Goal: Task Accomplishment & Management: Complete application form

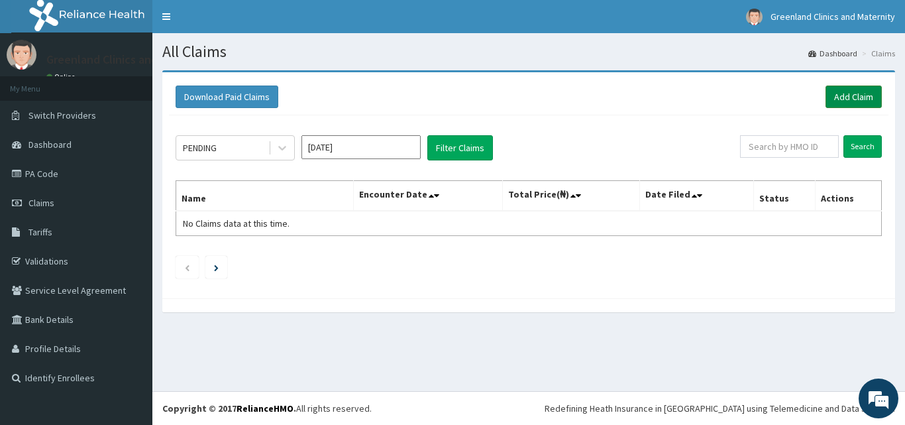
click at [844, 97] on link "Add Claim" at bounding box center [853, 96] width 56 height 23
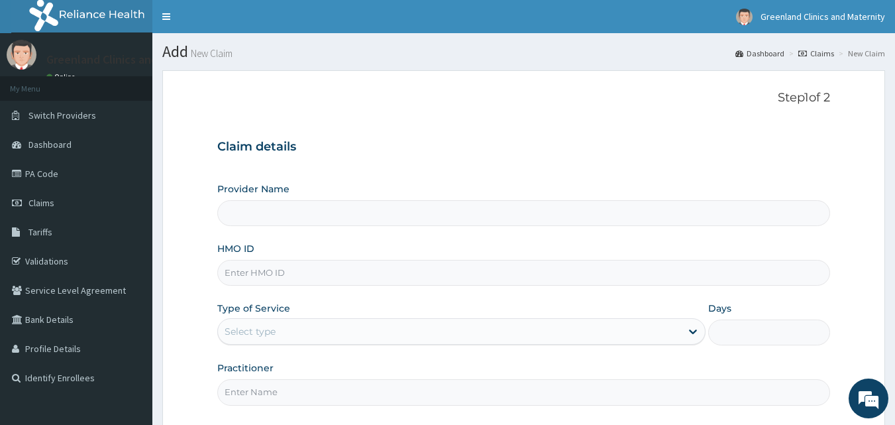
type input "Greenlands Specialist Hospital"
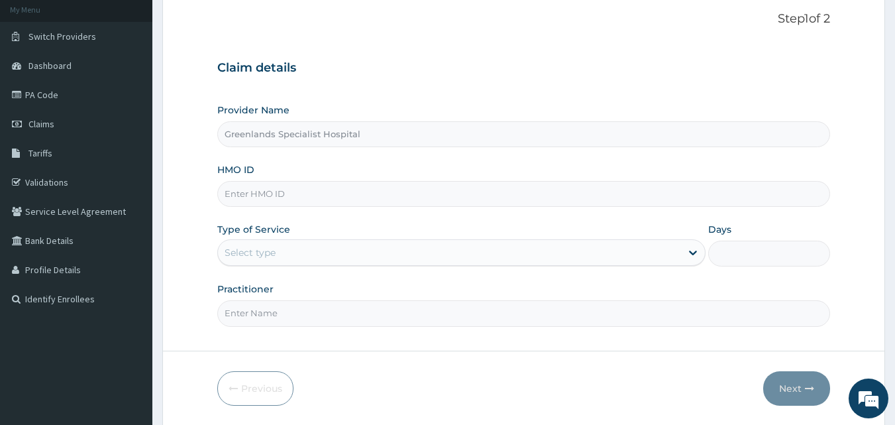
scroll to position [124, 0]
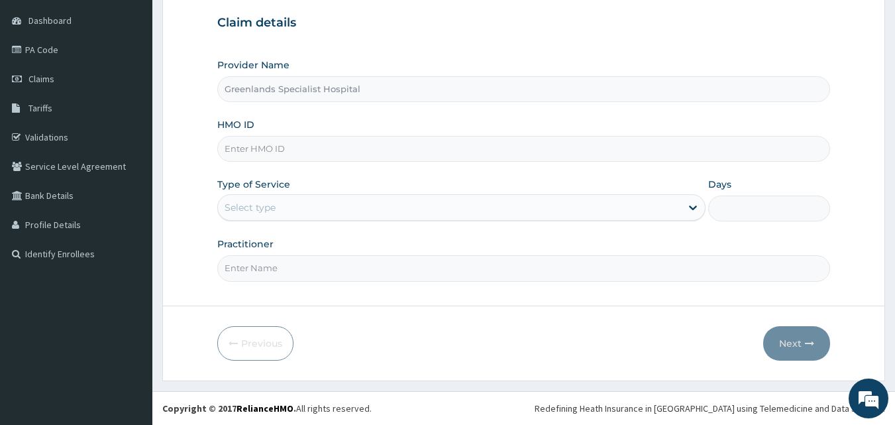
click at [397, 150] on input "HMO ID" at bounding box center [523, 149] width 613 height 26
type input "SSK/10019/B"
click at [290, 209] on div "Select type" at bounding box center [449, 207] width 463 height 21
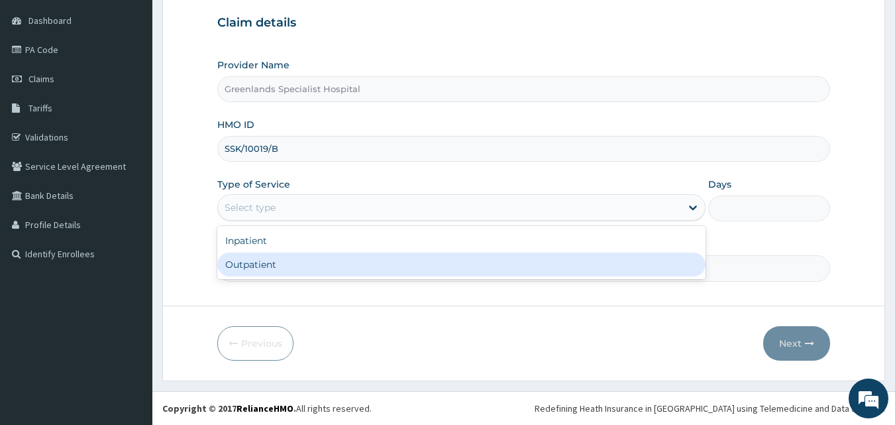
click at [264, 265] on div "Outpatient" at bounding box center [461, 264] width 488 height 24
type input "1"
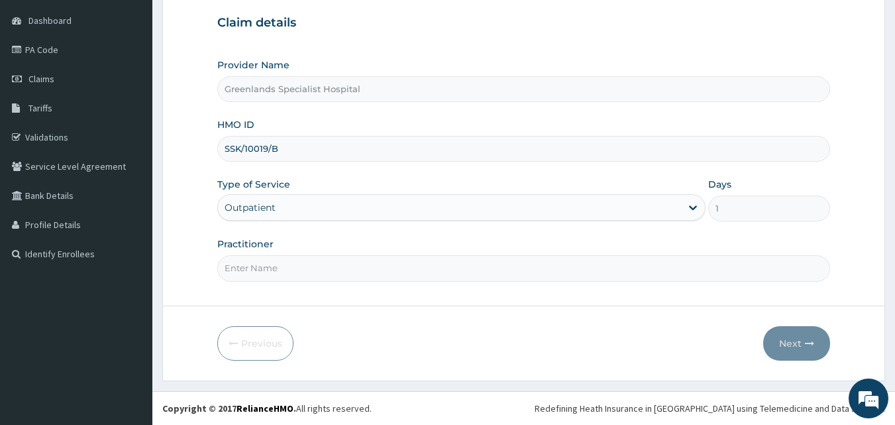
click at [264, 266] on input "Practitioner" at bounding box center [523, 268] width 613 height 26
type input "KOFA"
click at [789, 340] on button "Next" at bounding box center [796, 343] width 67 height 34
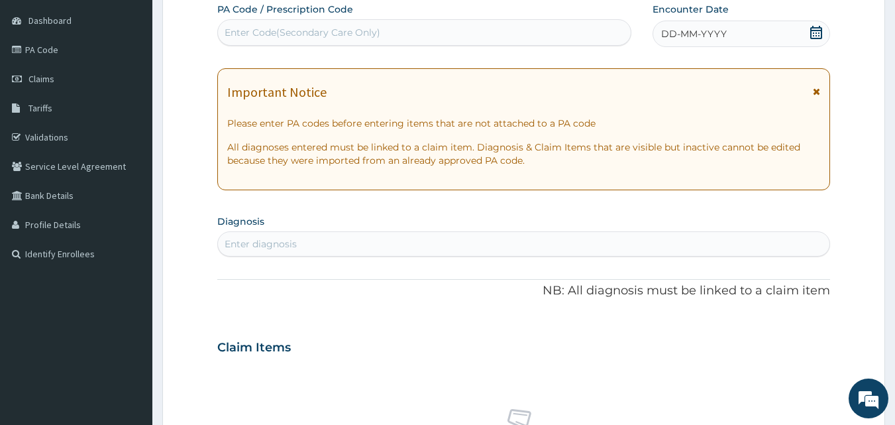
click at [389, 239] on div "Enter diagnosis" at bounding box center [524, 243] width 612 height 21
type input "MALA"
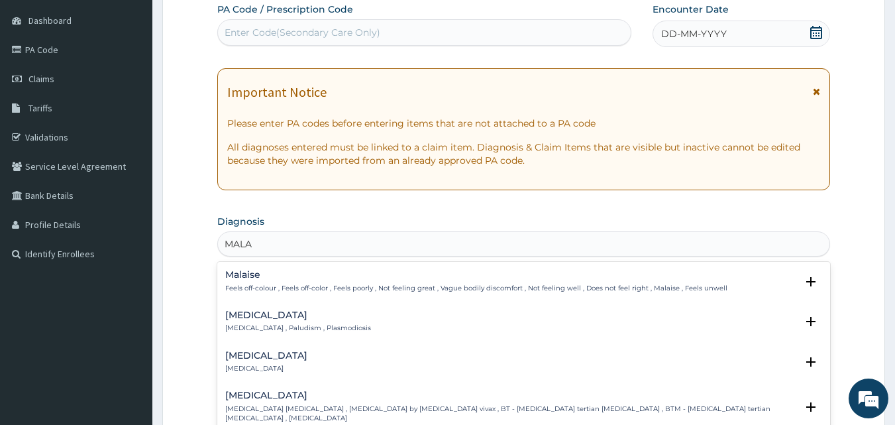
click at [571, 287] on p "Feels off-colour , Feels off-color , Feels poorly , Not feeling great , Vague b…" at bounding box center [476, 287] width 502 height 9
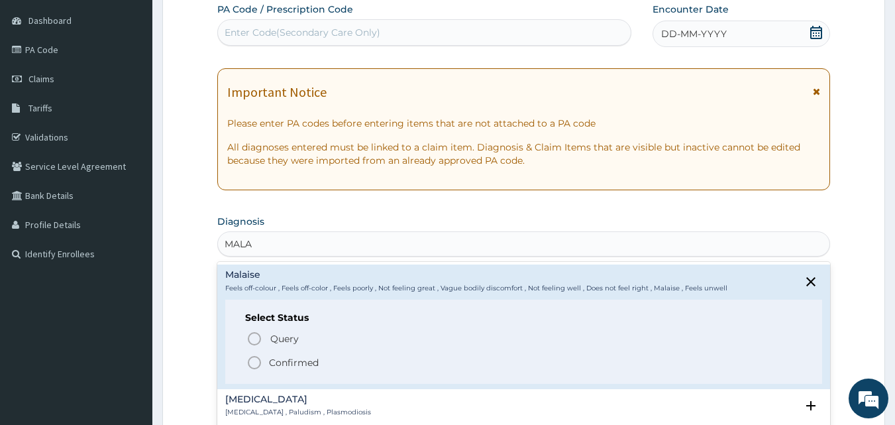
click at [255, 364] on icon "status option filled" at bounding box center [254, 362] width 16 height 16
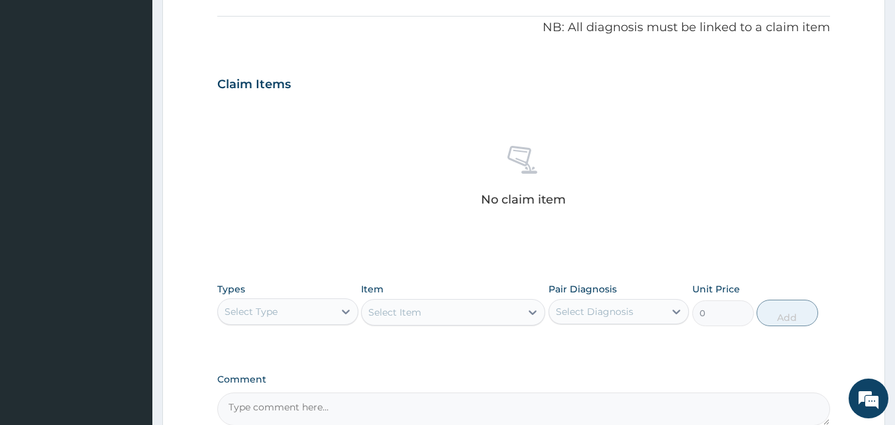
scroll to position [394, 0]
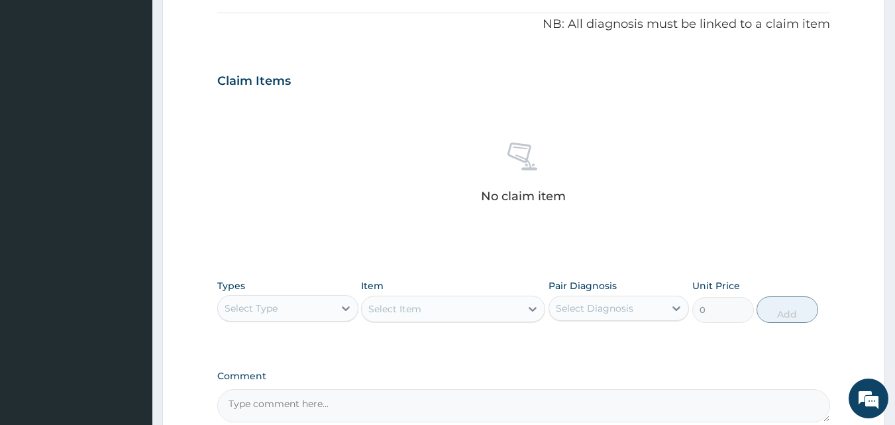
click at [321, 315] on div "Select Type" at bounding box center [276, 307] width 116 height 21
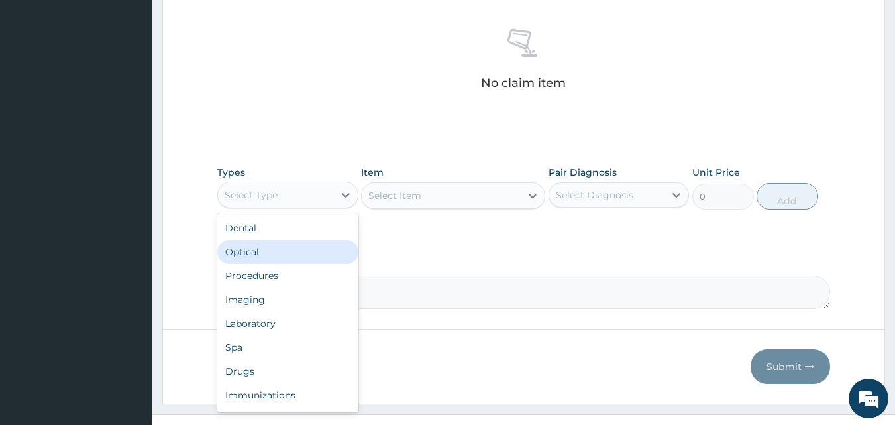
scroll to position [530, 0]
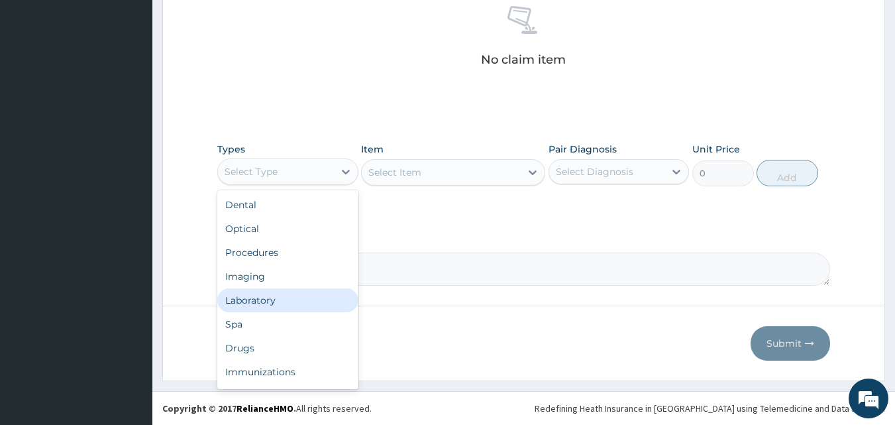
click at [267, 306] on div "Laboratory" at bounding box center [287, 300] width 141 height 24
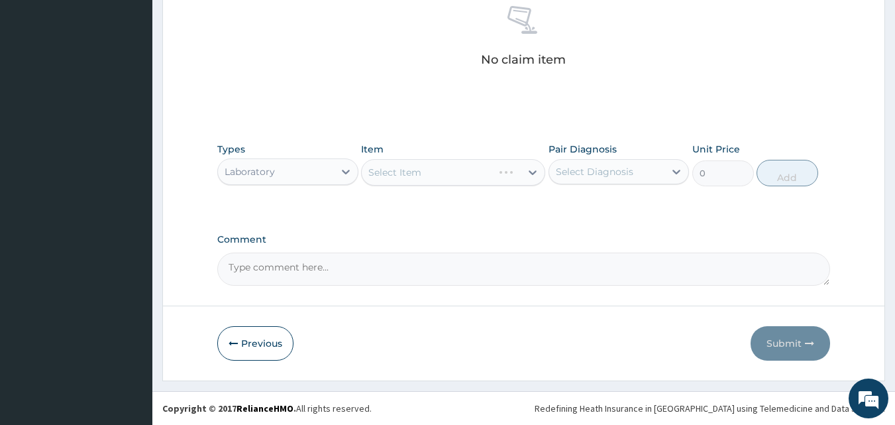
click at [421, 173] on div "Select Item" at bounding box center [453, 172] width 184 height 26
click at [421, 173] on div "Select Item" at bounding box center [441, 172] width 159 height 21
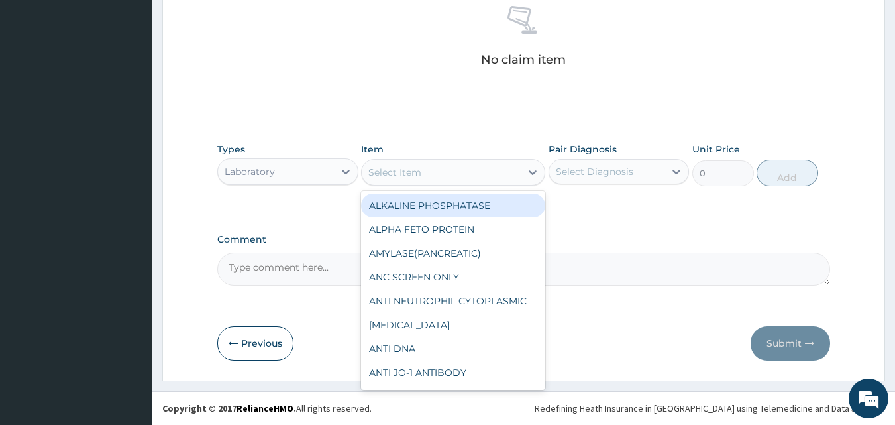
type input "F"
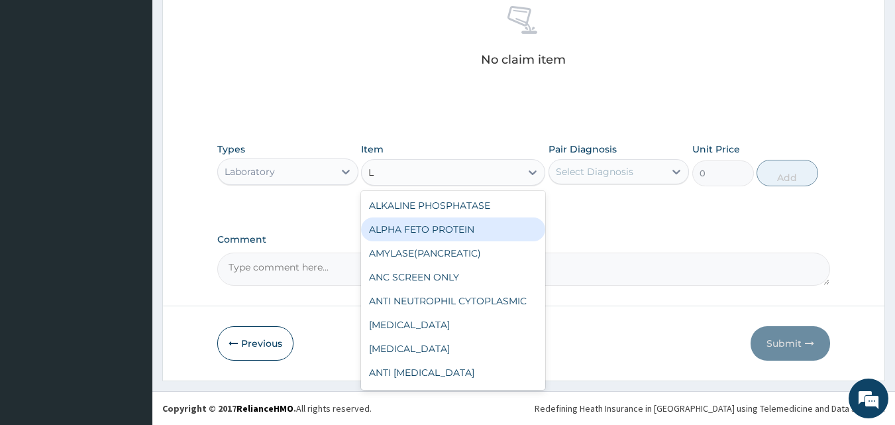
type input "LF"
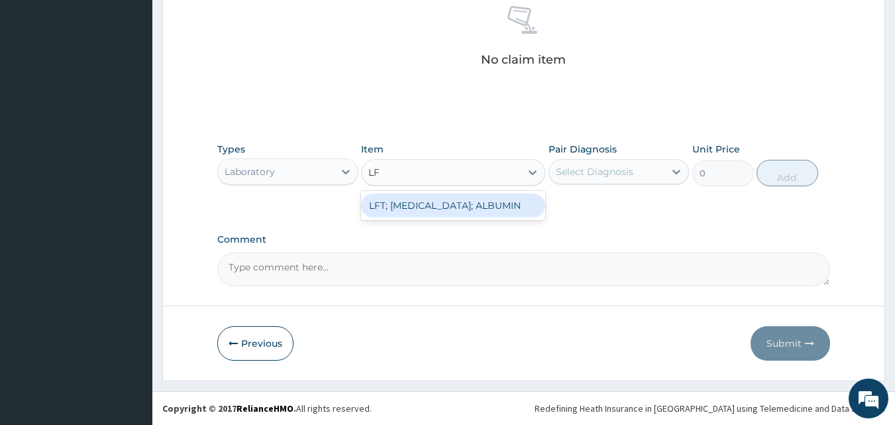
click at [434, 207] on div "LFT; [MEDICAL_DATA]; ALBUMIN" at bounding box center [453, 205] width 184 height 24
type input "4160"
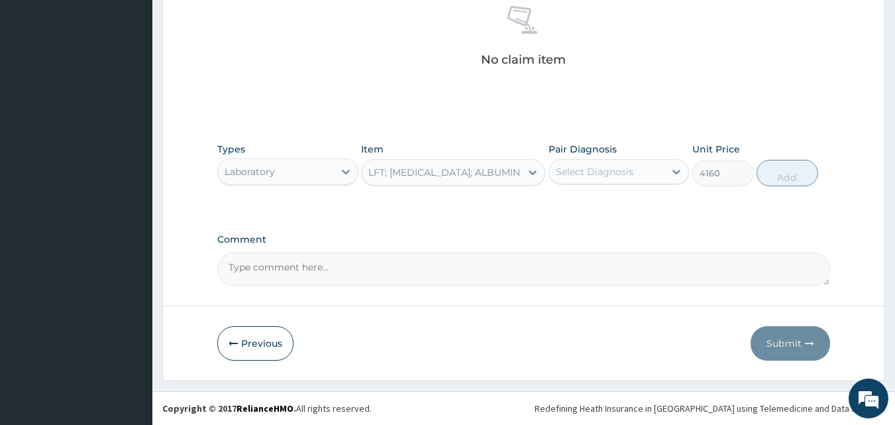
click at [480, 175] on div "LFT; [MEDICAL_DATA]; ALBUMIN" at bounding box center [444, 172] width 152 height 13
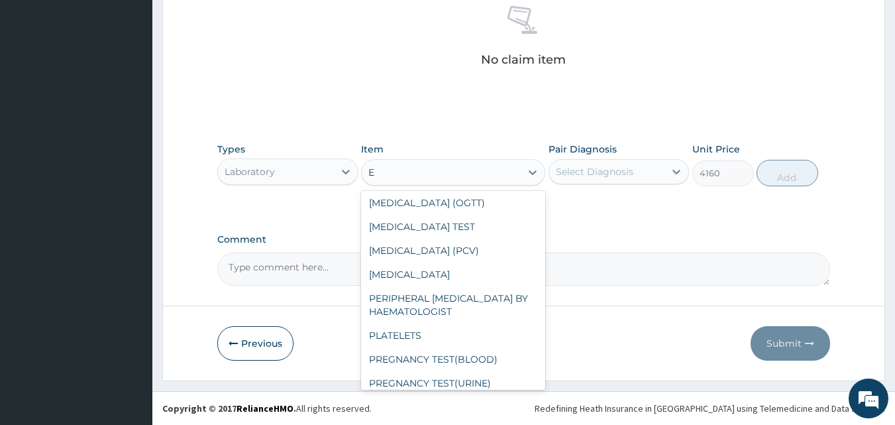
scroll to position [1129, 0]
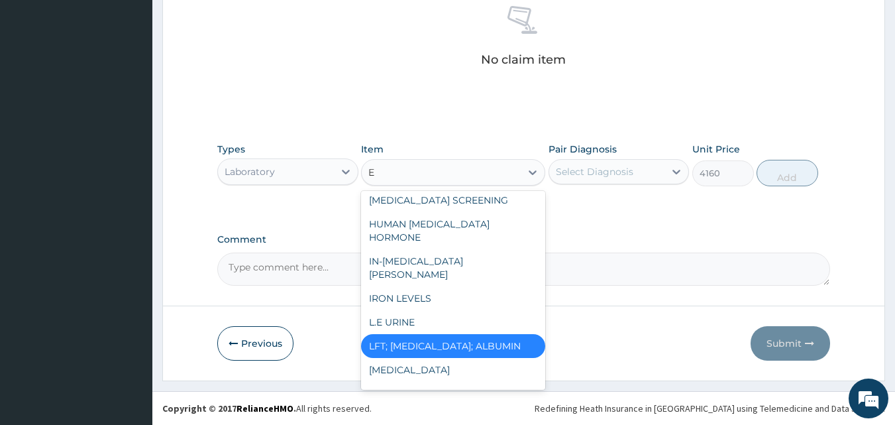
type input "EL"
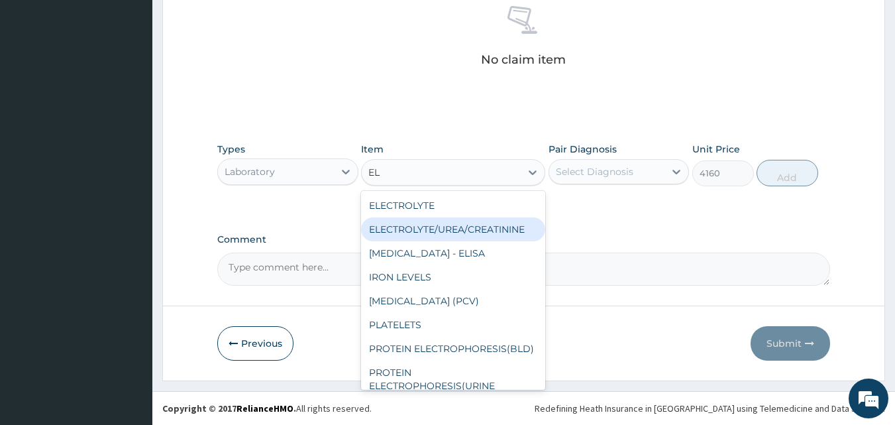
click at [467, 235] on div "ELECTROLYTE/UREA/CREATININE" at bounding box center [453, 229] width 184 height 24
type input "5000"
